Goal: Task Accomplishment & Management: Use online tool/utility

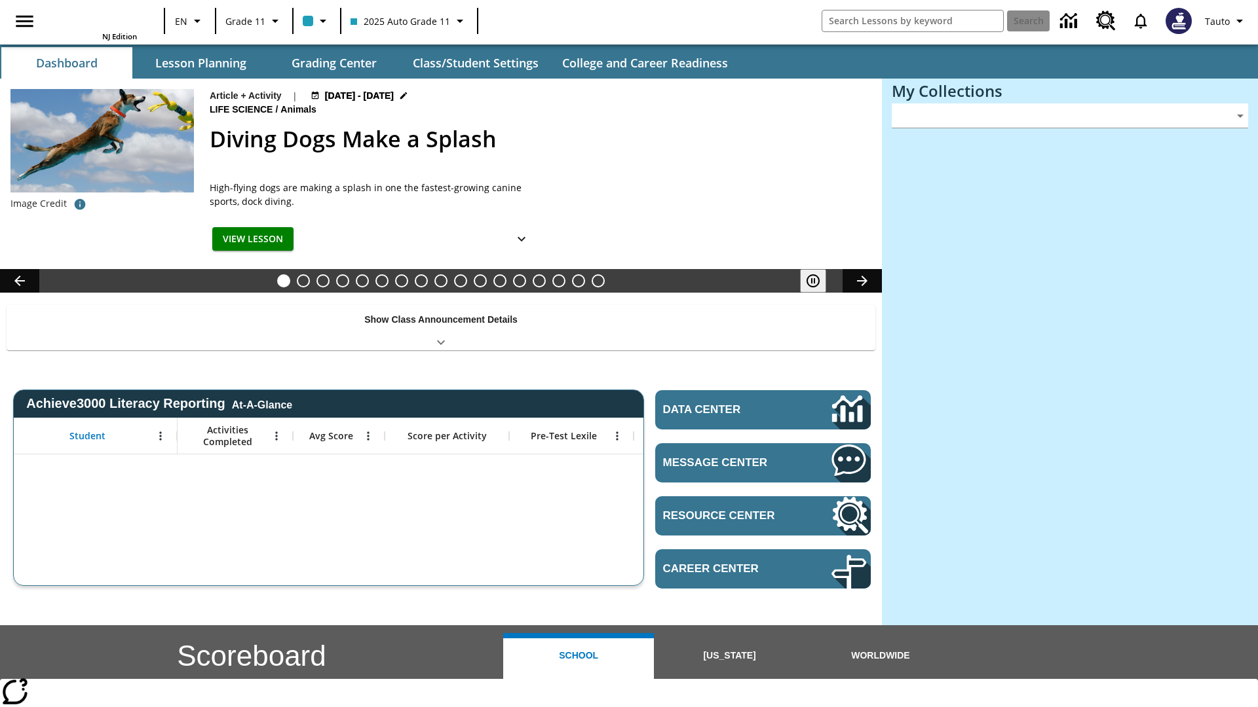
type input "-1"
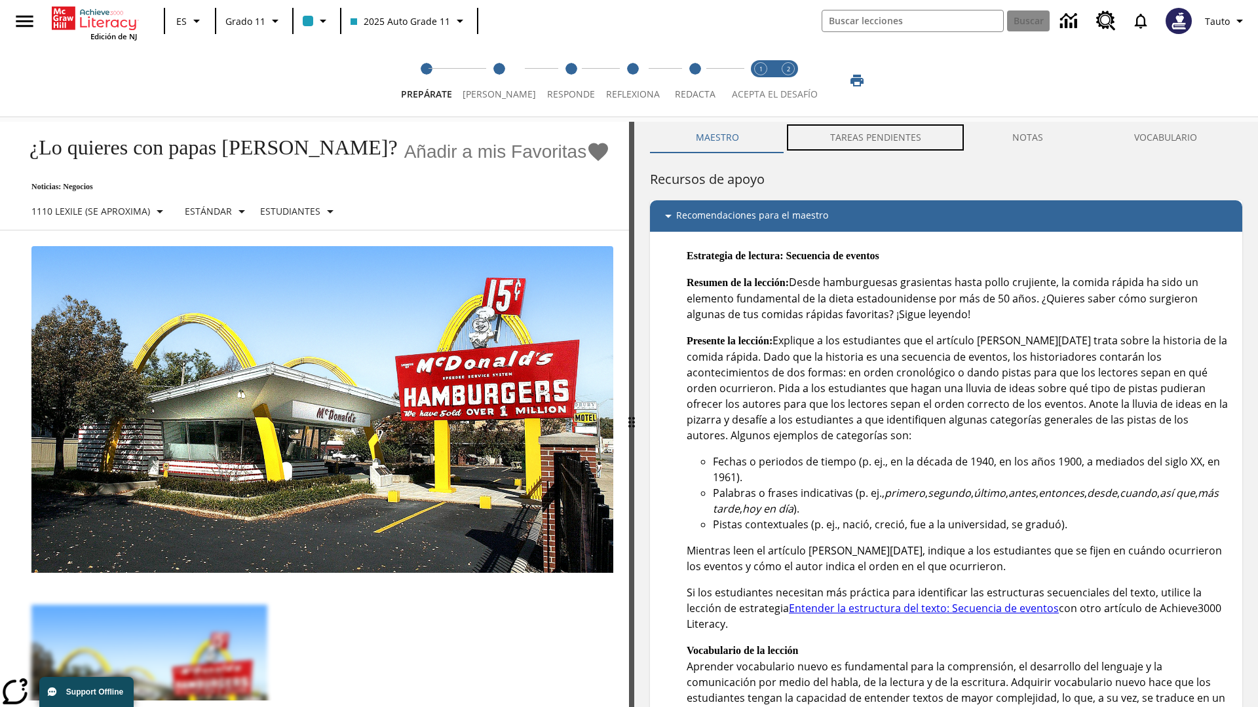
click at [876, 138] on button "TAREAS PENDIENTES" at bounding box center [875, 137] width 182 height 31
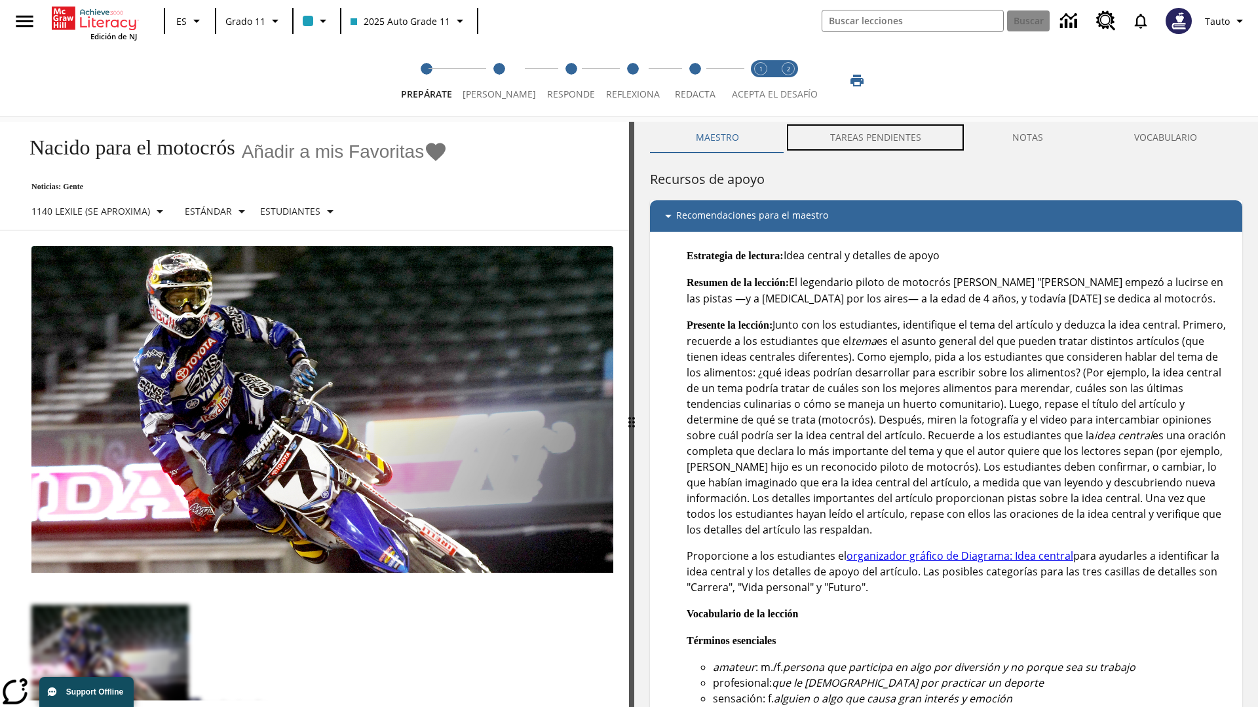
click at [876, 138] on button "TAREAS PENDIENTES" at bounding box center [875, 137] width 182 height 31
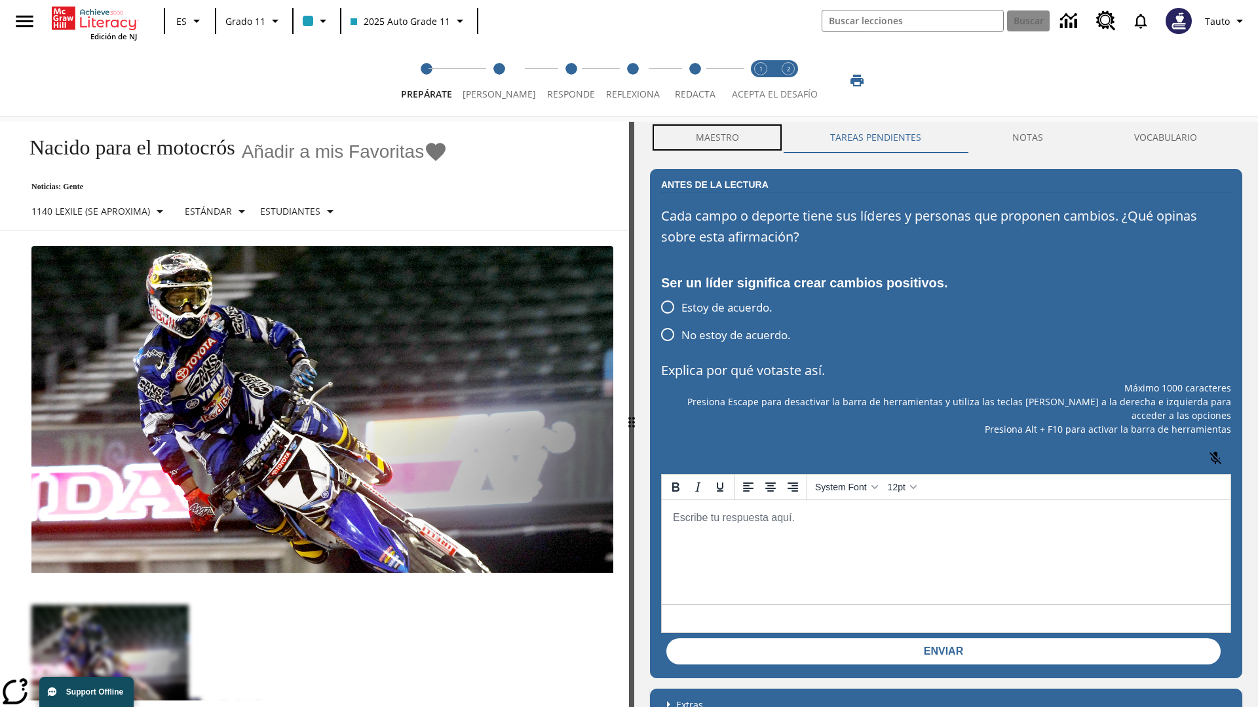
scroll to position [1, 0]
click at [717, 138] on button "Maestro" at bounding box center [717, 137] width 134 height 31
